Goal: Task Accomplishment & Management: Manage account settings

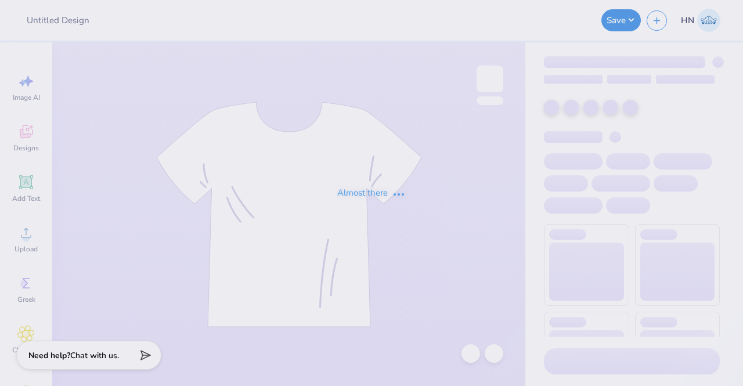
type input "Fiji Sweethearts Merch!"
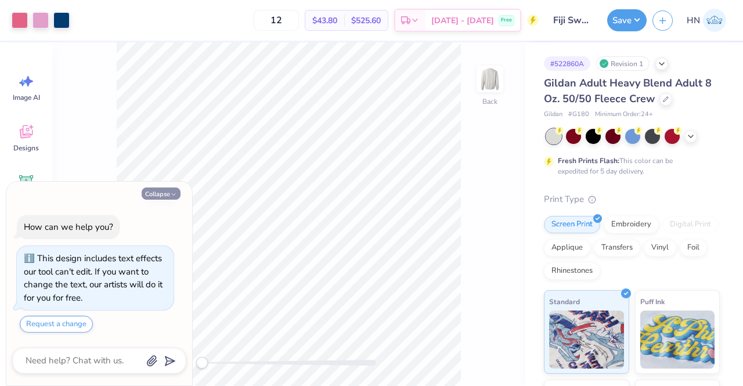
click at [165, 192] on button "Collapse" at bounding box center [161, 194] width 39 height 12
type textarea "x"
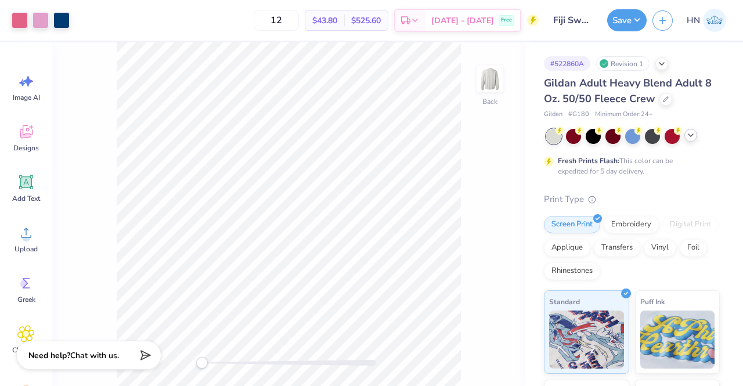
click at [693, 138] on icon at bounding box center [690, 135] width 9 height 9
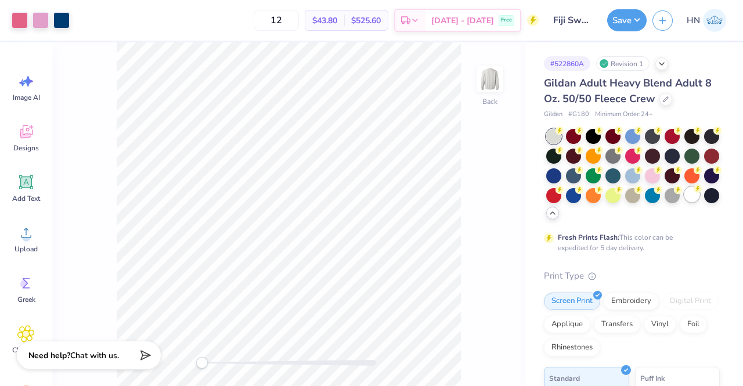
click at [694, 193] on icon at bounding box center [698, 189] width 8 height 8
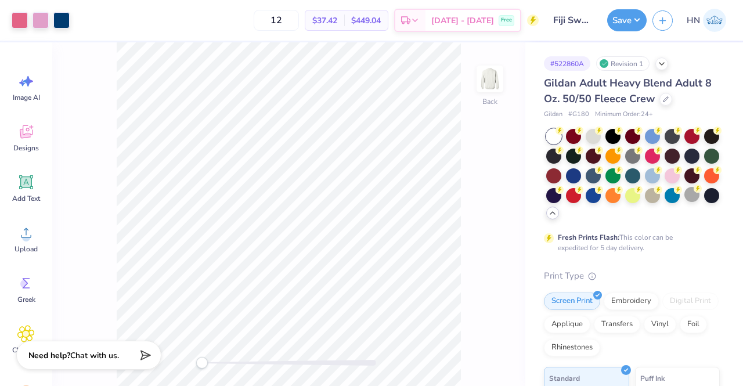
scroll to position [116, 0]
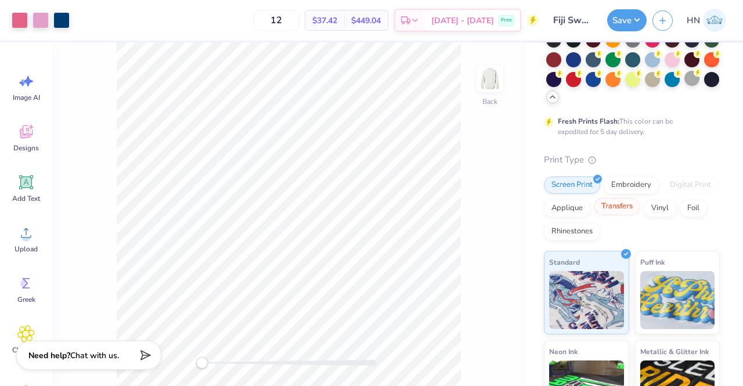
click at [641, 214] on div "Transfers" at bounding box center [617, 206] width 46 height 17
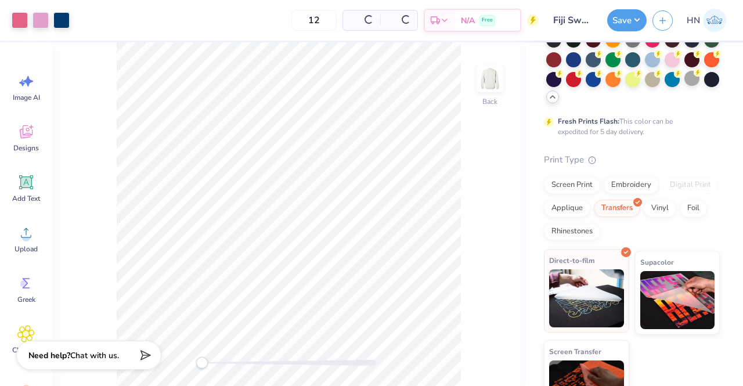
click at [588, 281] on img at bounding box center [586, 298] width 75 height 58
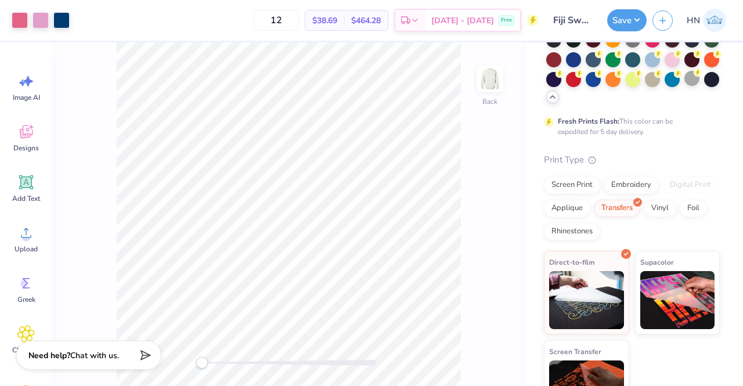
click at [621, 8] on div "Save HN" at bounding box center [675, 20] width 136 height 41
click at [627, 23] on button "Save" at bounding box center [626, 19] width 39 height 22
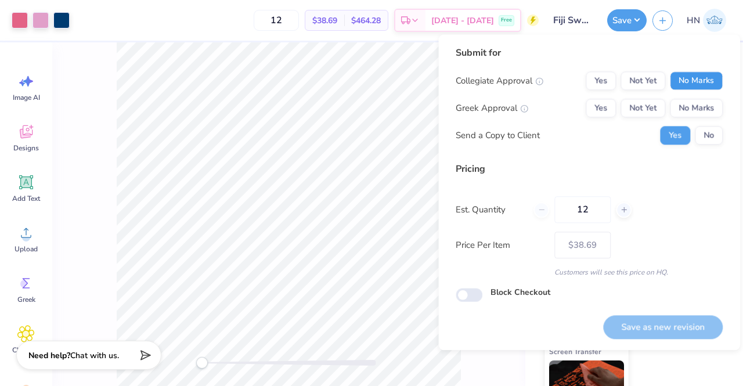
click at [689, 81] on button "No Marks" at bounding box center [696, 80] width 53 height 19
click at [613, 110] on button "Yes" at bounding box center [601, 108] width 30 height 19
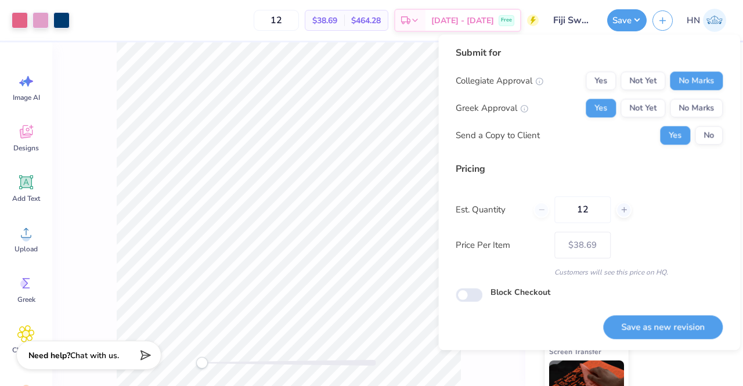
click at [638, 321] on button "Save as new revision" at bounding box center [663, 327] width 120 height 24
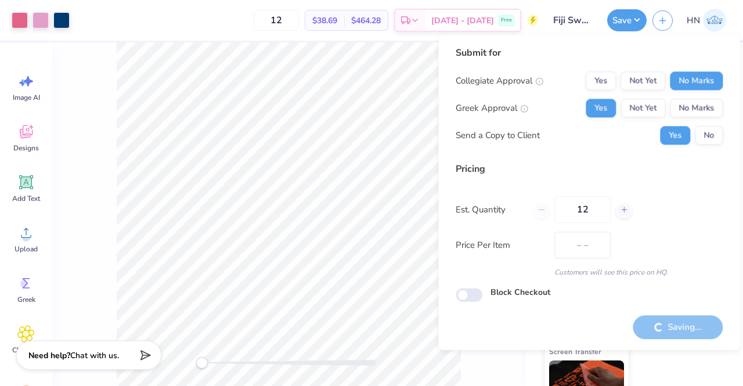
type input "$38.69"
